Goal: Ask a question

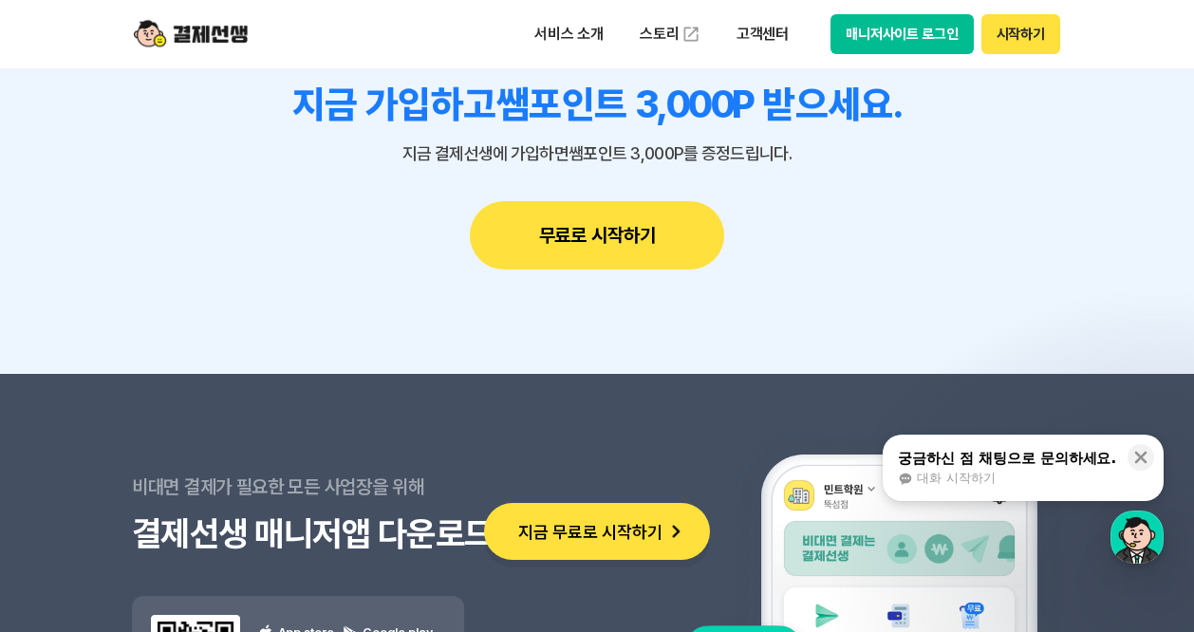
scroll to position [17328, 0]
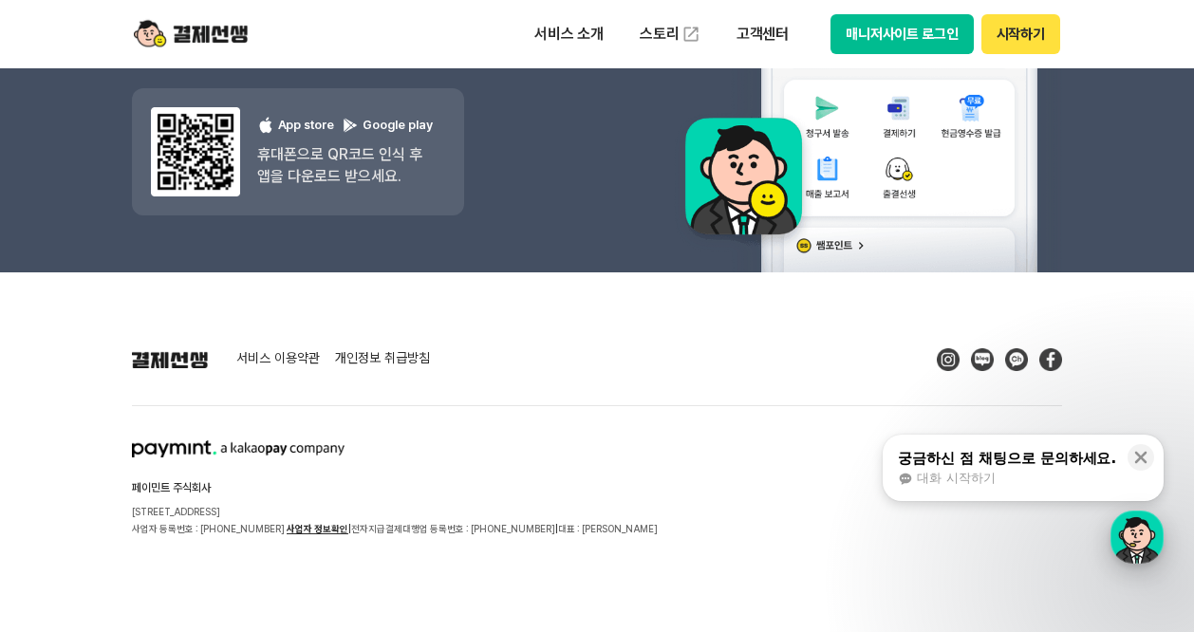
click at [1125, 529] on div "button" at bounding box center [1136, 537] width 53 height 53
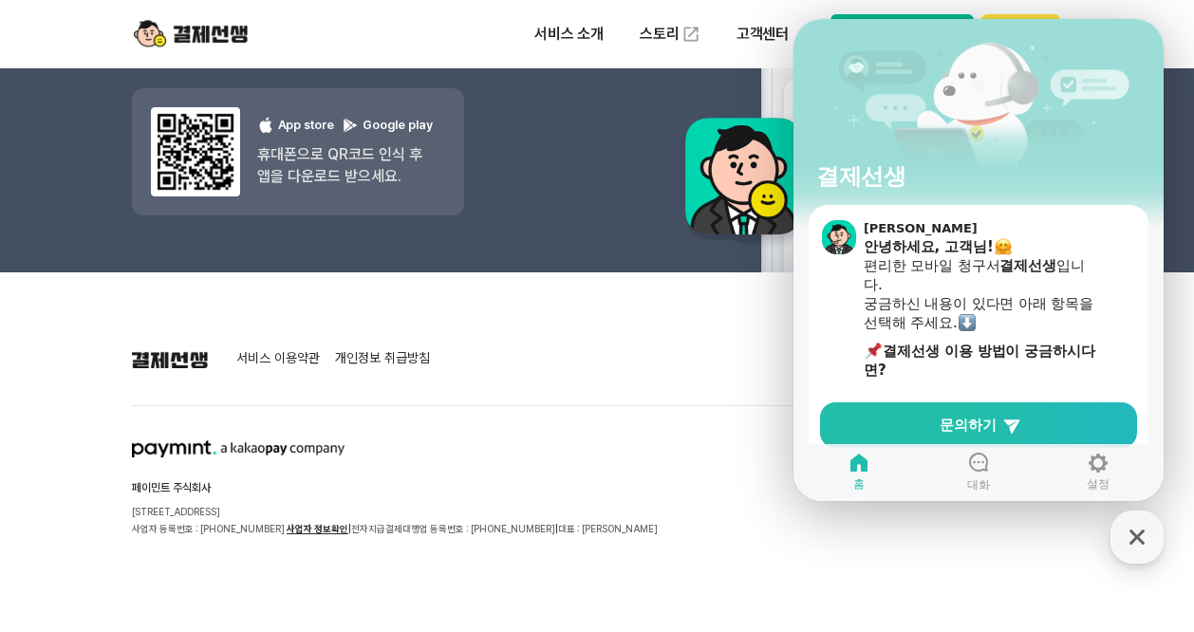
scroll to position [121, 0]
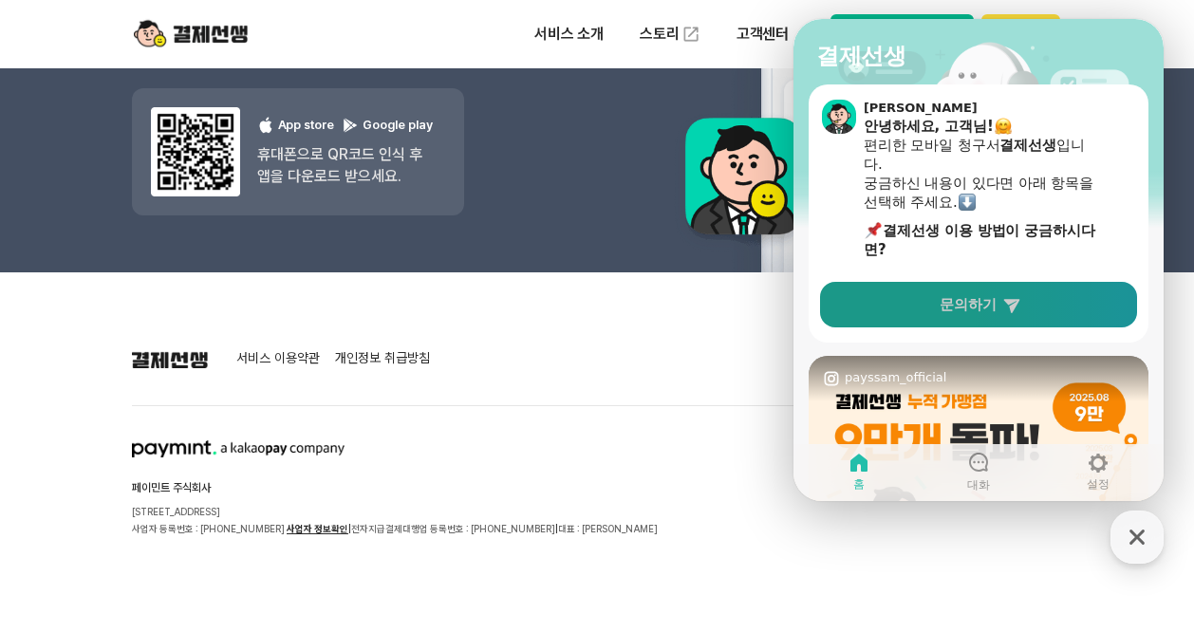
click at [969, 306] on span "문의하기" at bounding box center [967, 304] width 57 height 19
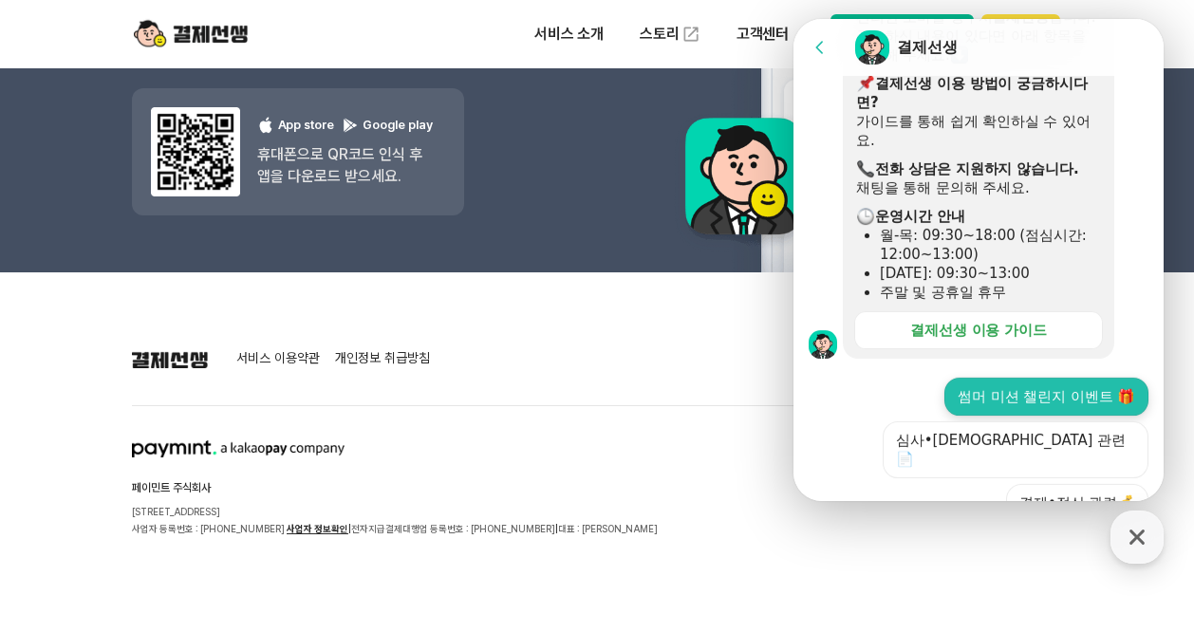
scroll to position [362, 0]
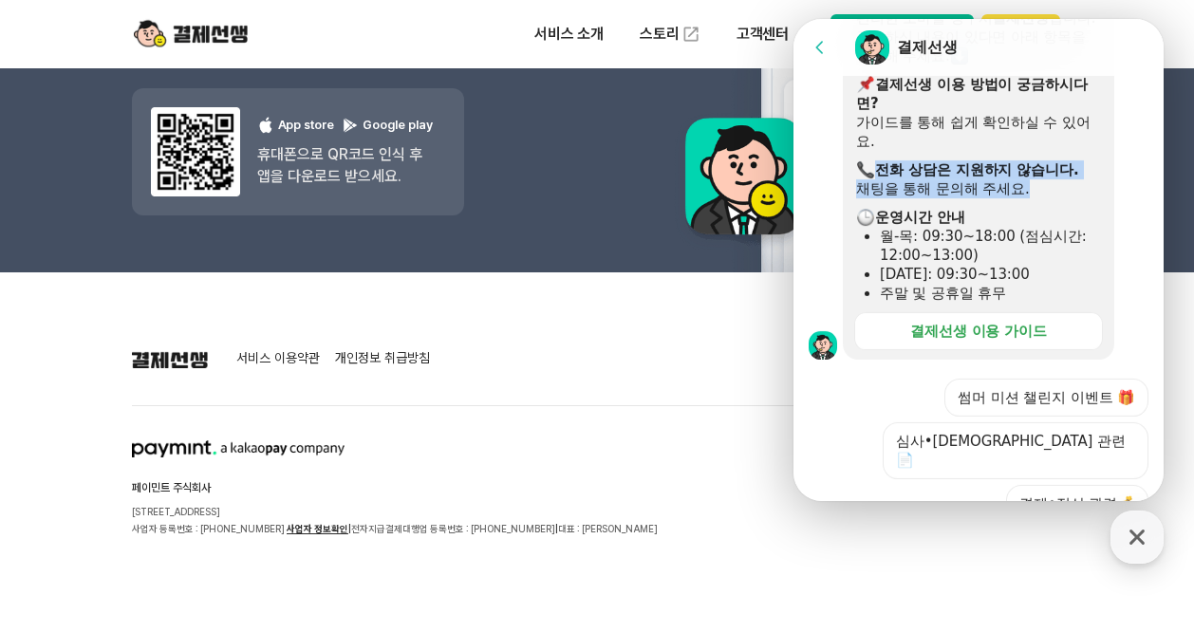
drag, startPoint x: 886, startPoint y: 172, endPoint x: 1031, endPoint y: 182, distance: 145.6
click at [1031, 182] on div "안녕하세요, 고객님! 편리한 모바일 청구서 결제선생 입니다. 궁금하신 내용이 있다면 아래 항목을 선택해 주세요. ​ 결제선생 이용 방법이 궁금…" at bounding box center [978, 146] width 245 height 313
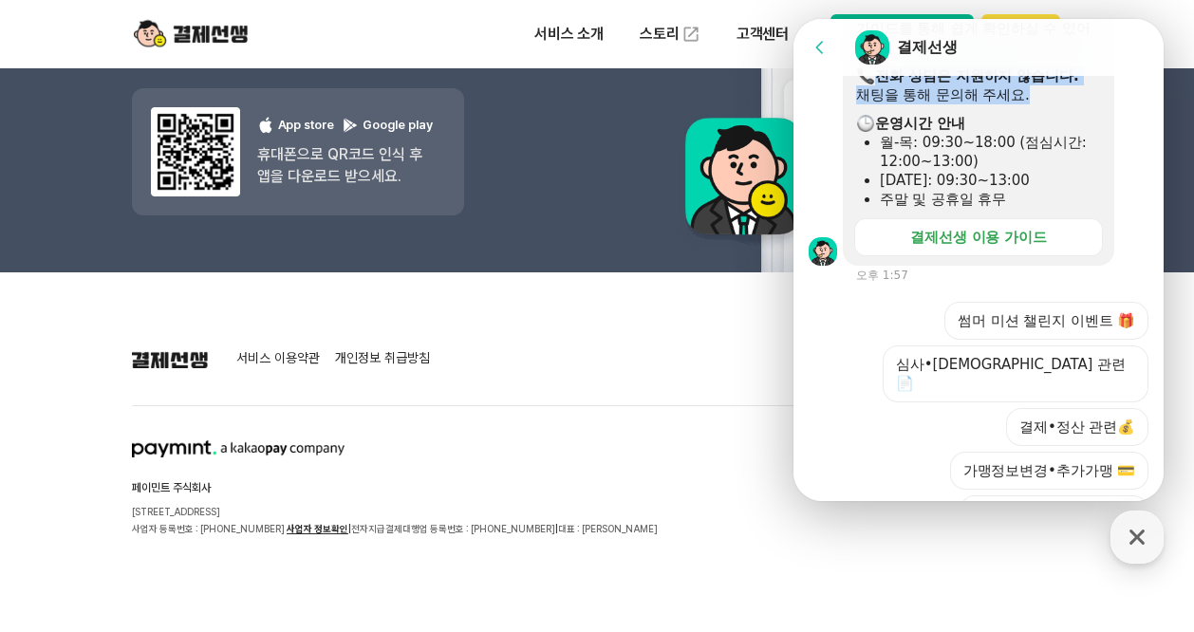
scroll to position [466, 0]
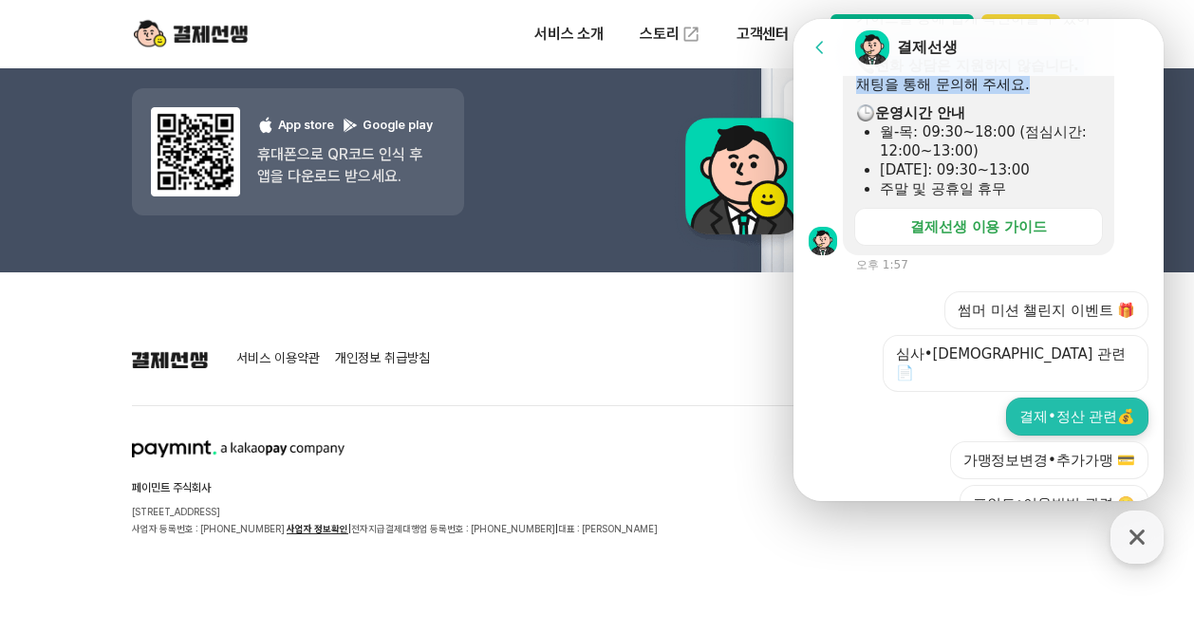
click at [1076, 398] on button "결제•정산 관련💰" at bounding box center [1077, 417] width 142 height 38
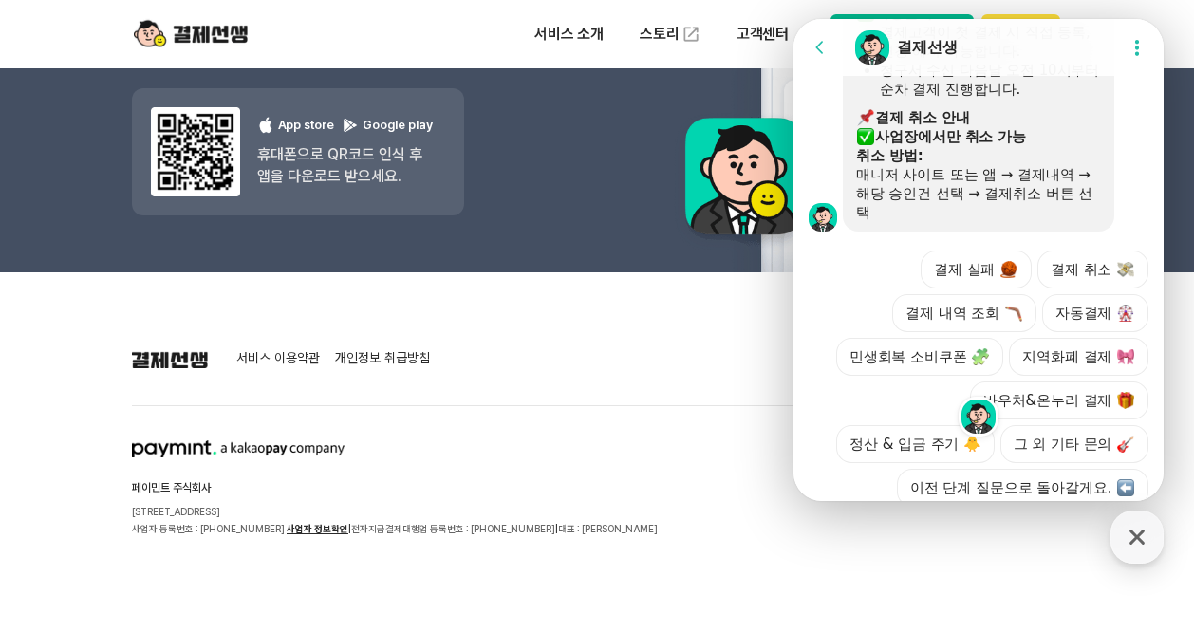
scroll to position [1256, 0]
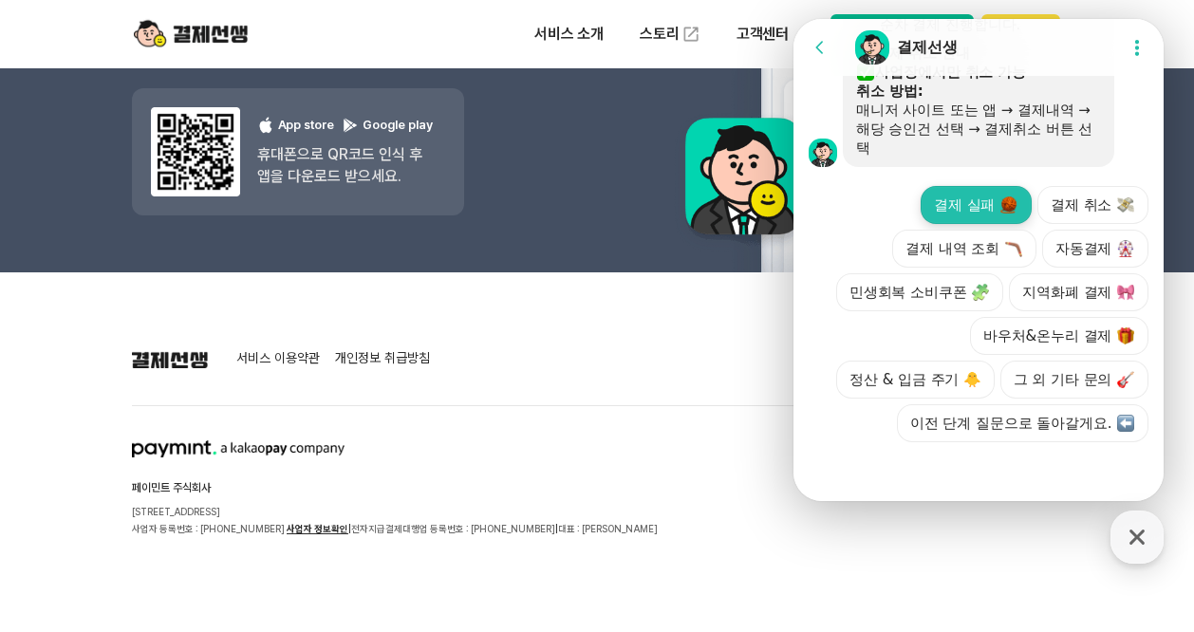
click at [987, 186] on button "결제 실패" at bounding box center [975, 205] width 111 height 38
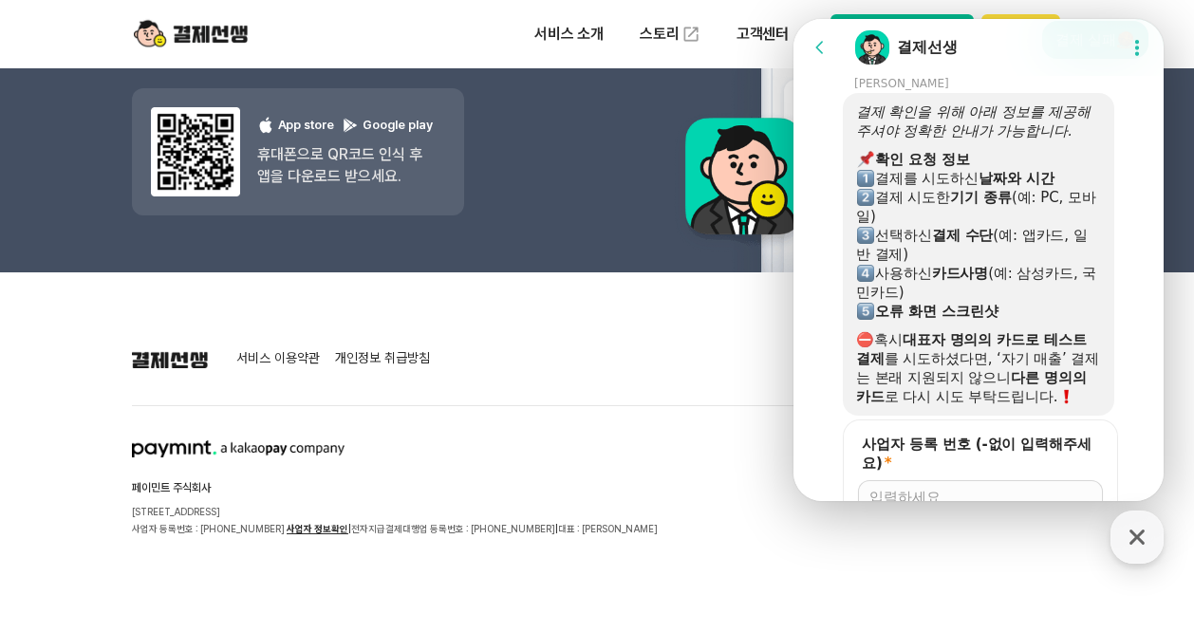
scroll to position [1377, 0]
drag, startPoint x: 879, startPoint y: 117, endPoint x: 1007, endPoint y: 149, distance: 132.1
click at [1007, 149] on div "결제 확인을 위해 아래 정보를 제공해주셔야 정확한 안내가 가능합니다. ​ 확인 요청 정보 결제를 시도하신 날짜와 시간 결제 시도한 기기 종류 …" at bounding box center [978, 255] width 245 height 304
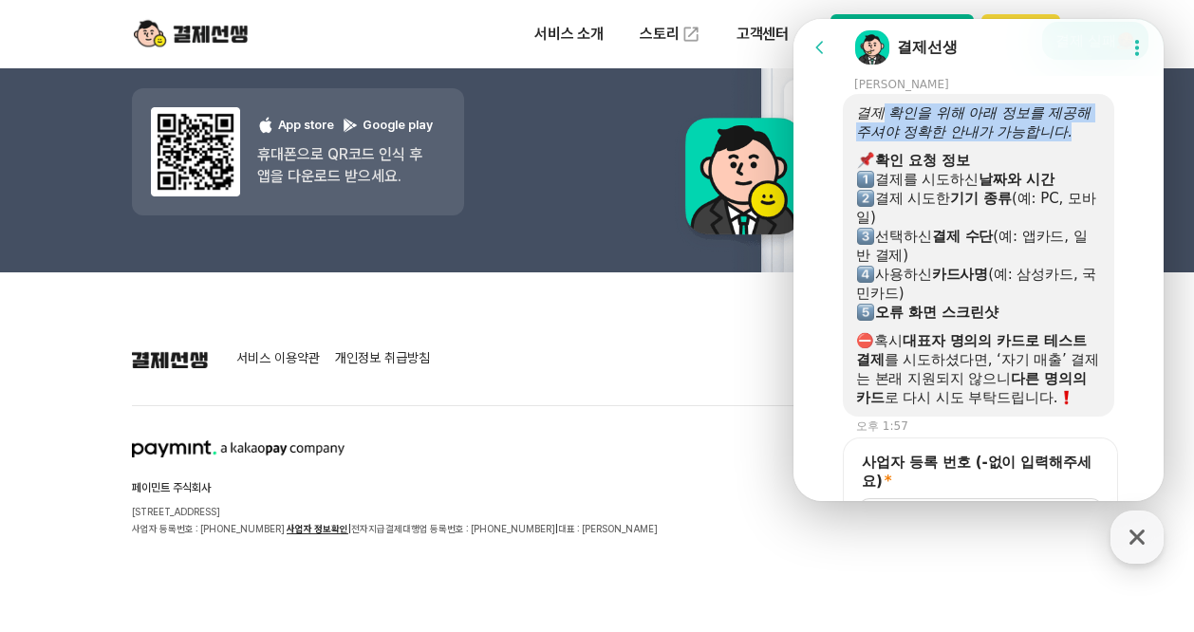
click at [1007, 149] on div at bounding box center [978, 145] width 245 height 9
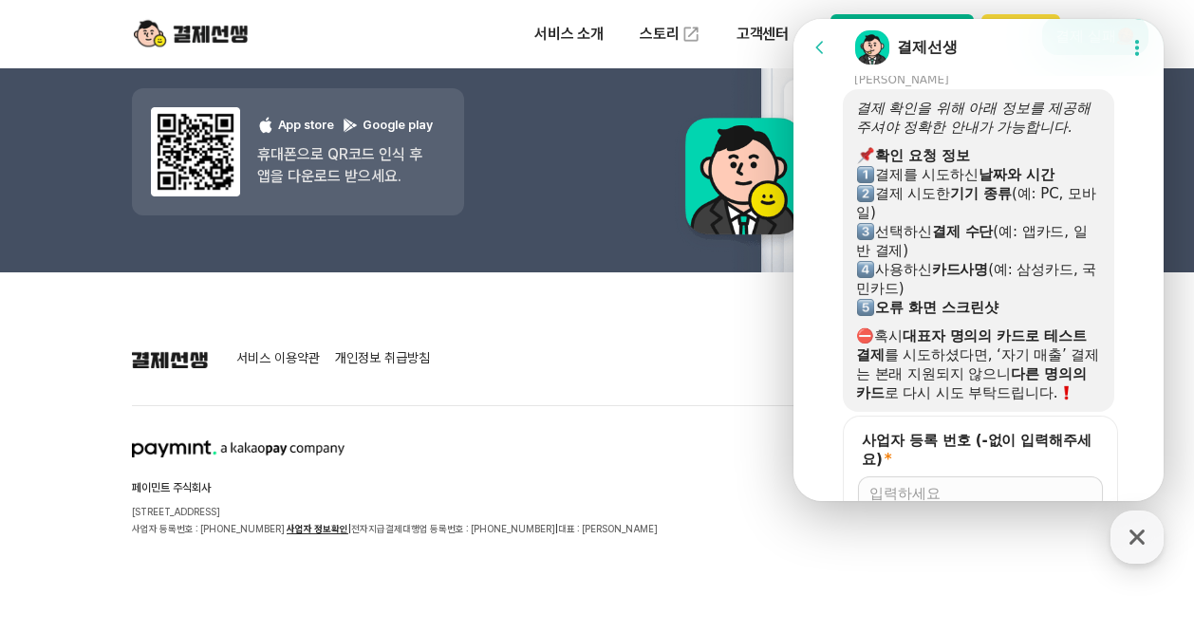
scroll to position [1353, 0]
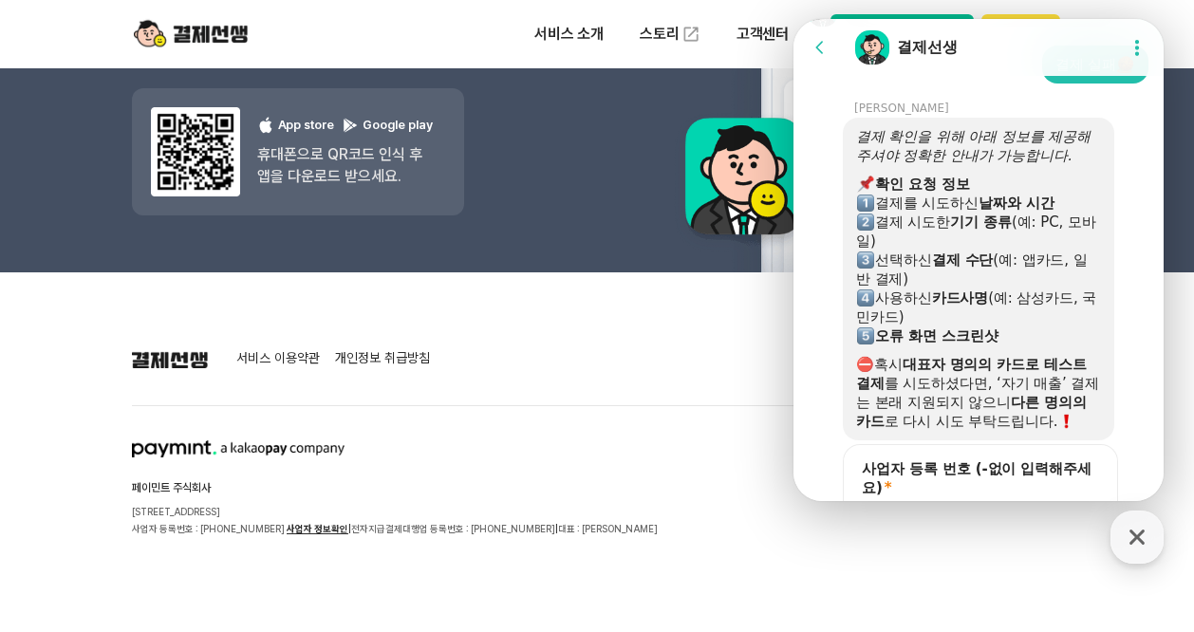
click at [1039, 240] on div "결제 시도한 기기 종류 (예: PC, 모바일)" at bounding box center [978, 232] width 245 height 38
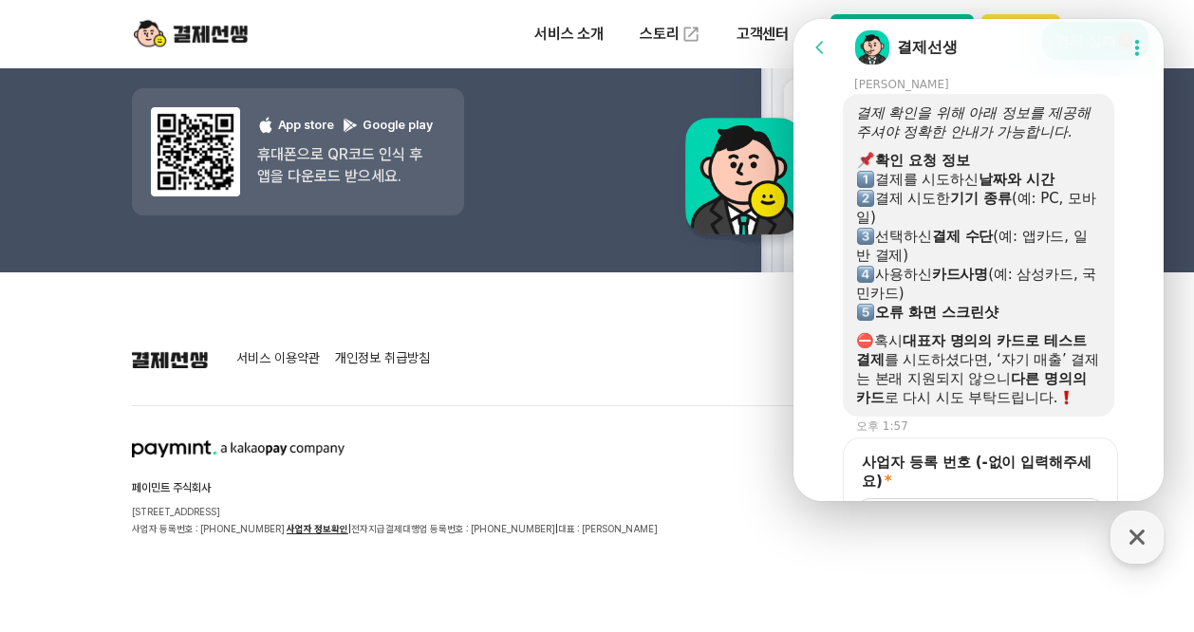
click at [569, 335] on footer "서비스 이용약관 개인정보 취급방침 페이민트 주식회사 [STREET_ADDRESS] 사업자 등록번호 : [PHONE_NUMBER] 사업자 정보확…" at bounding box center [597, 452] width 1194 height 360
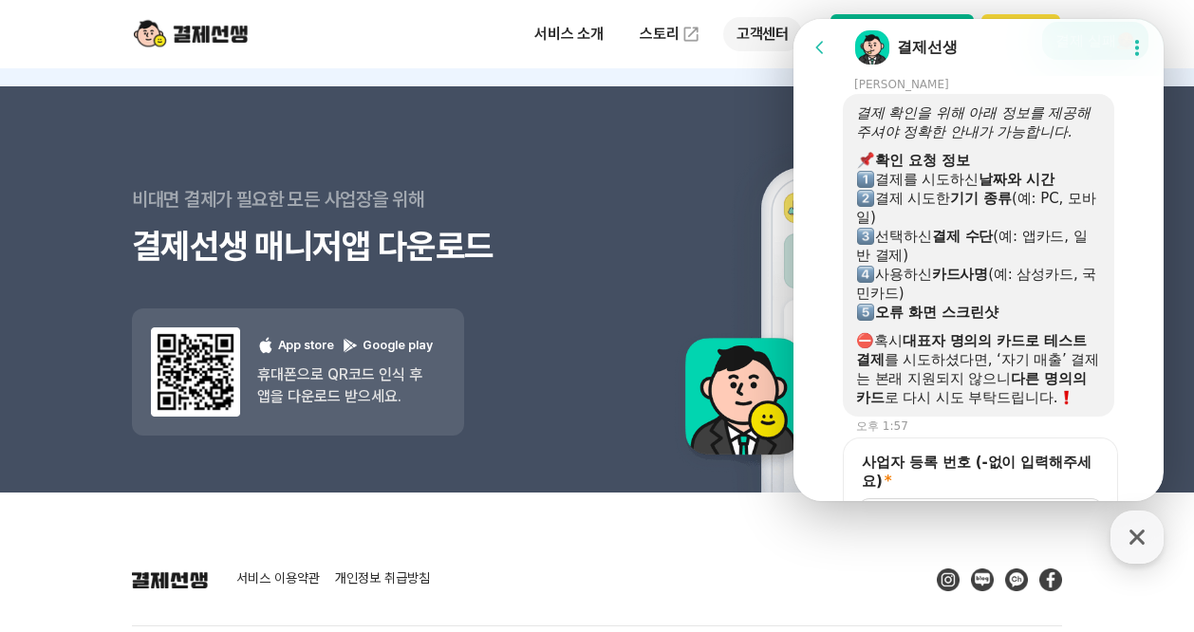
scroll to position [17107, 0]
